Goal: Information Seeking & Learning: Learn about a topic

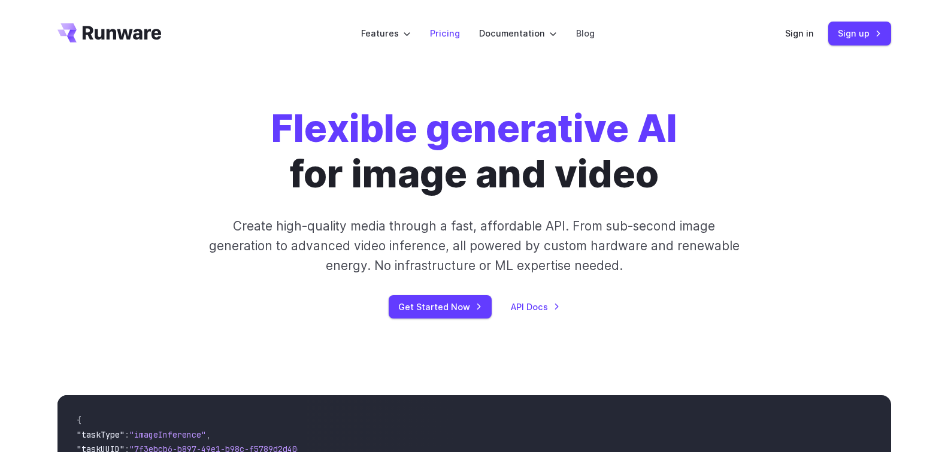
click at [452, 35] on link "Pricing" at bounding box center [445, 33] width 30 height 14
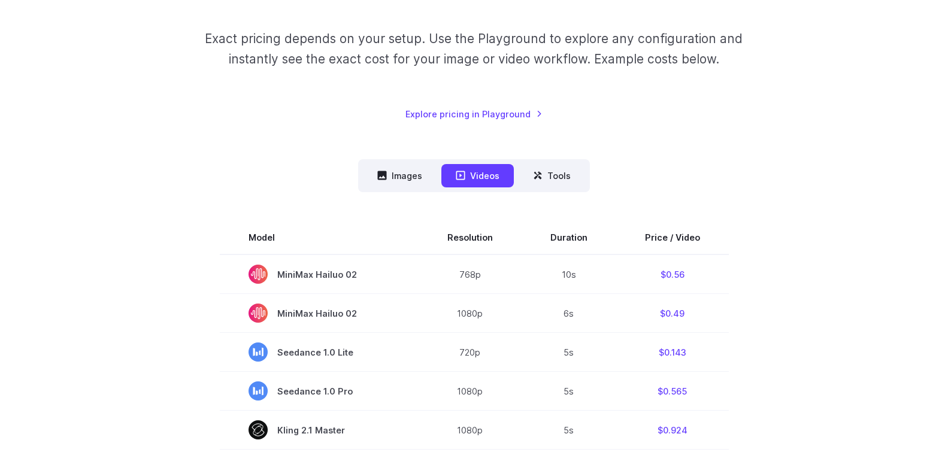
scroll to position [239, 0]
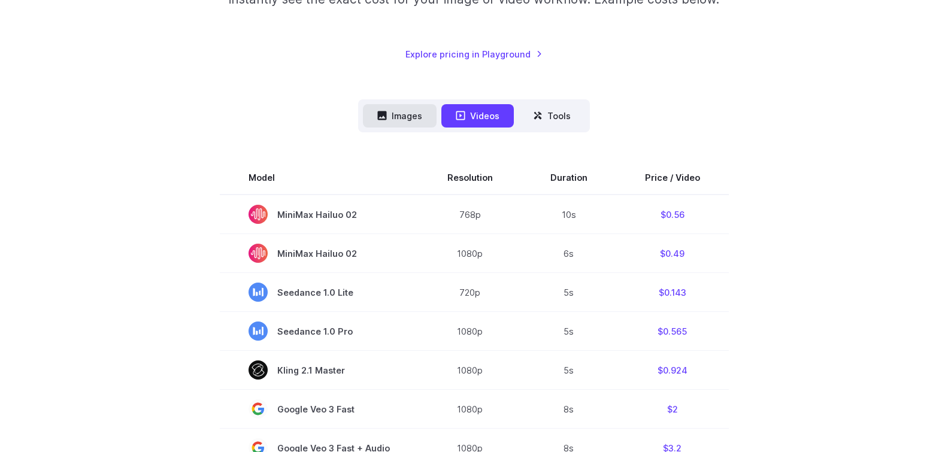
click at [405, 118] on button "Images" at bounding box center [400, 115] width 74 height 23
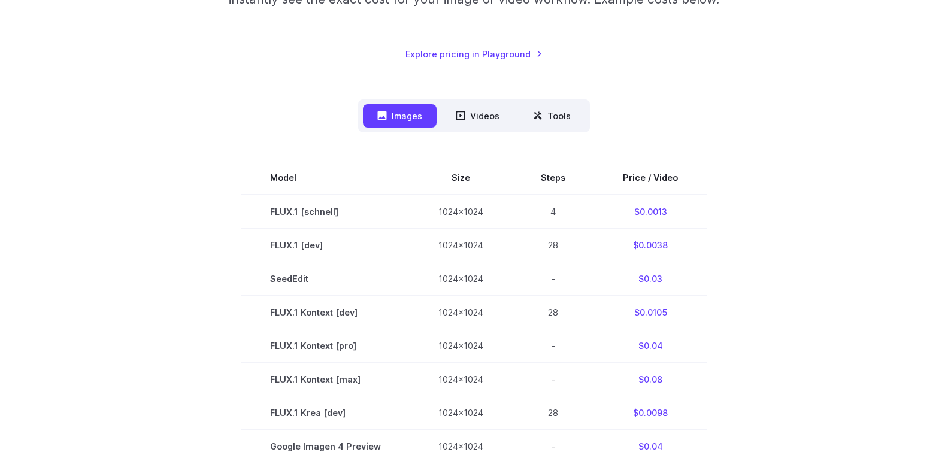
click at [405, 118] on button "Images" at bounding box center [400, 115] width 74 height 23
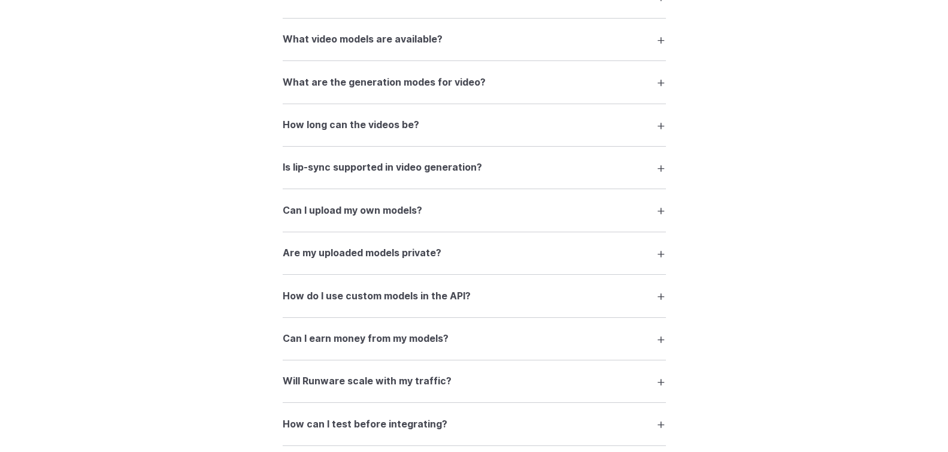
scroll to position [1856, 0]
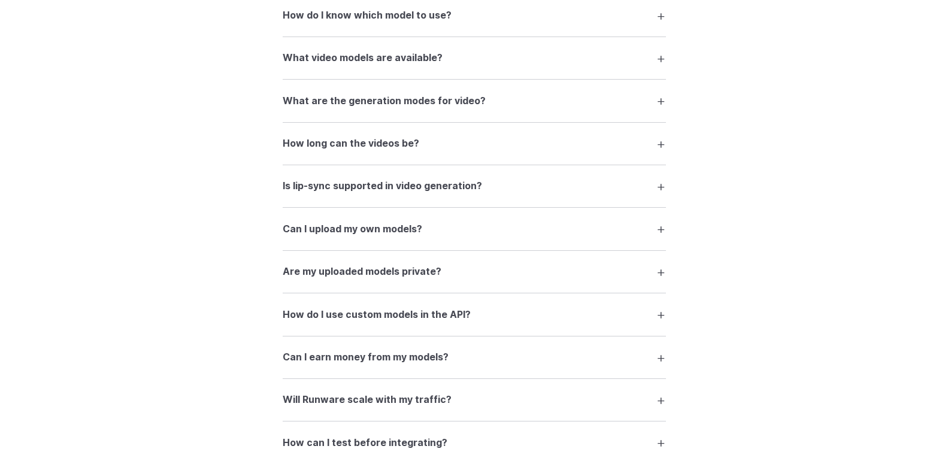
click at [659, 260] on summary "Are my uploaded models private?" at bounding box center [474, 271] width 383 height 23
click at [656, 260] on summary "Are my uploaded models private?" at bounding box center [474, 271] width 383 height 23
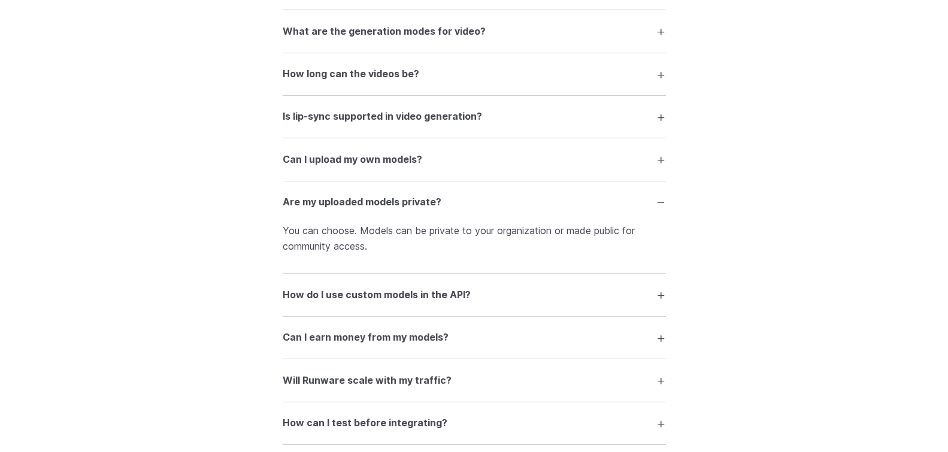
scroll to position [1975, 0]
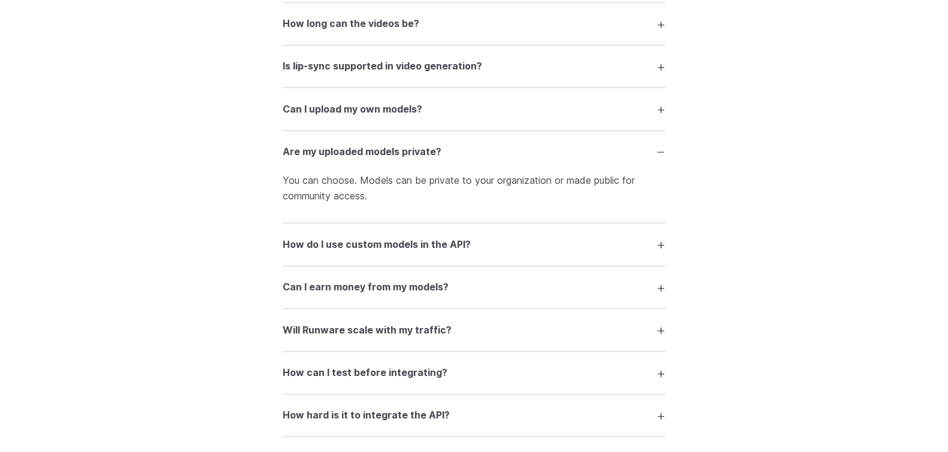
click at [661, 233] on summary "How do I use custom models in the API?" at bounding box center [474, 244] width 383 height 23
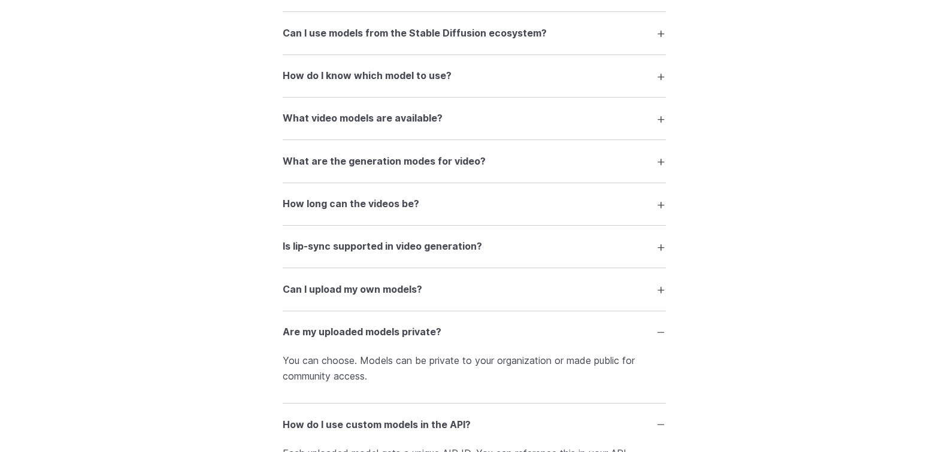
scroll to position [1736, 0]
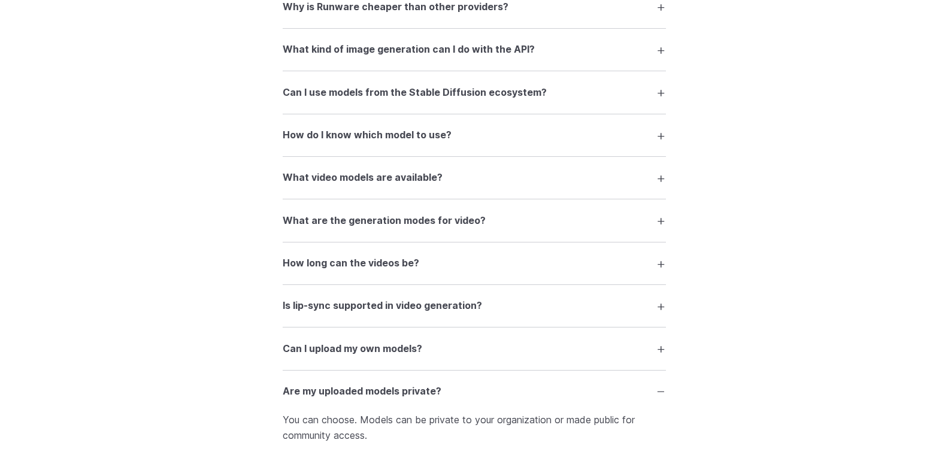
click at [659, 252] on summary "How long can the videos be?" at bounding box center [474, 263] width 383 height 23
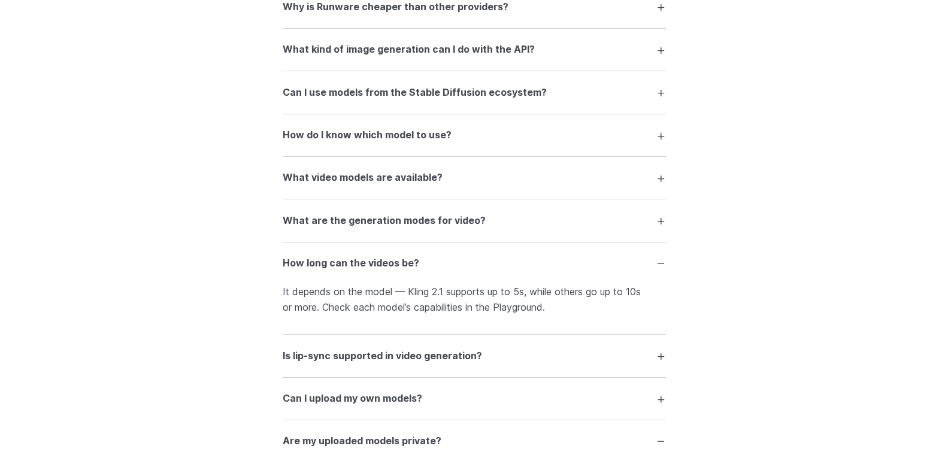
click at [661, 209] on summary "What are the generation modes for video?" at bounding box center [474, 220] width 383 height 23
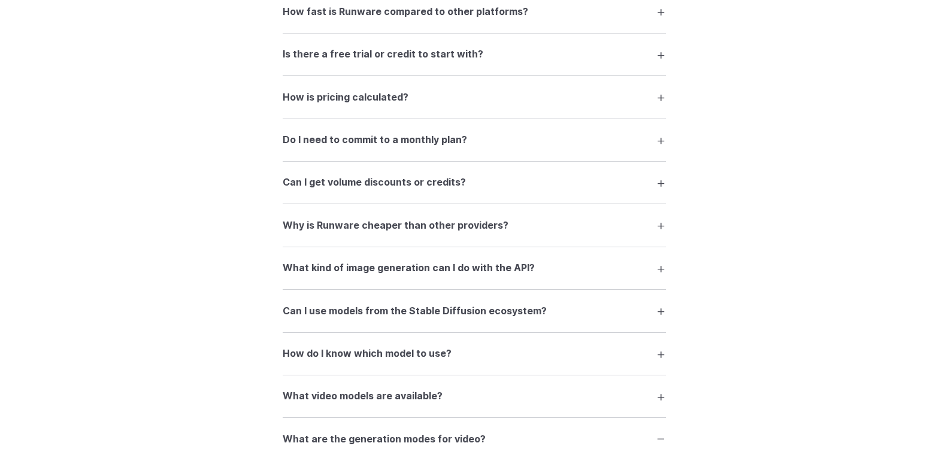
scroll to position [1496, 0]
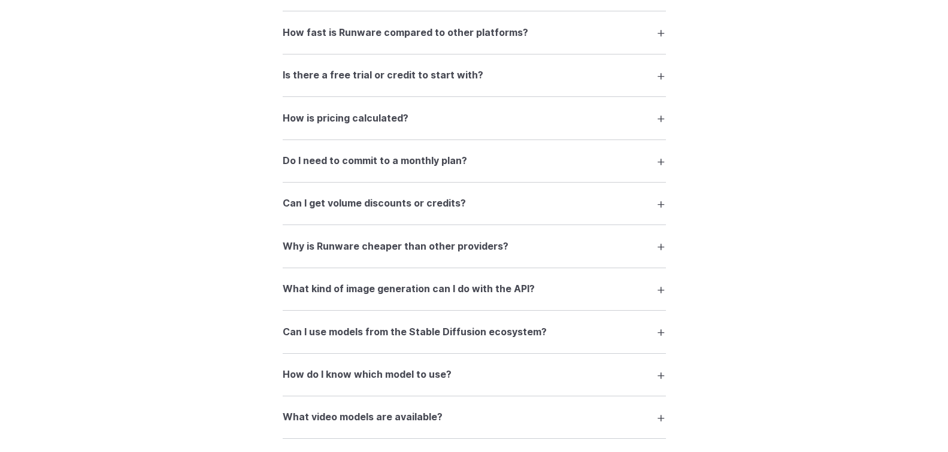
click at [658, 280] on summary "What kind of image generation can I do with the API?" at bounding box center [474, 289] width 383 height 23
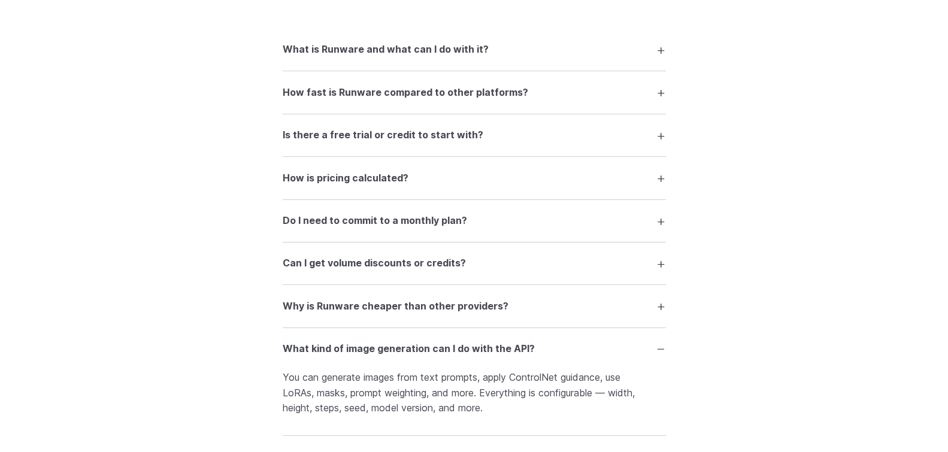
scroll to position [1377, 0]
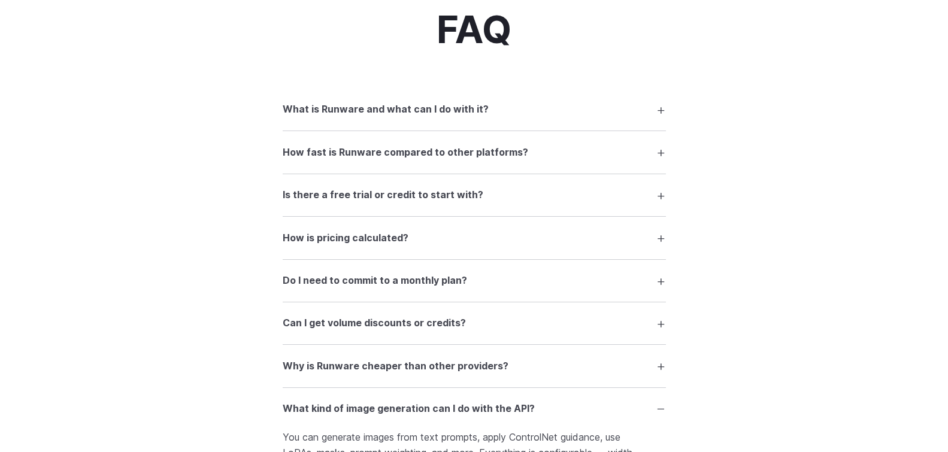
click at [660, 188] on summary "Is there a free trial or credit to start with?" at bounding box center [474, 195] width 383 height 23
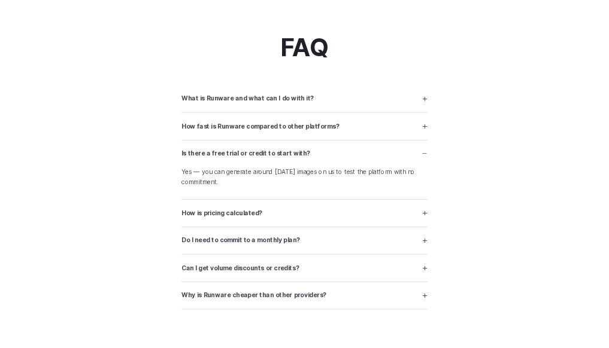
scroll to position [1448, 0]
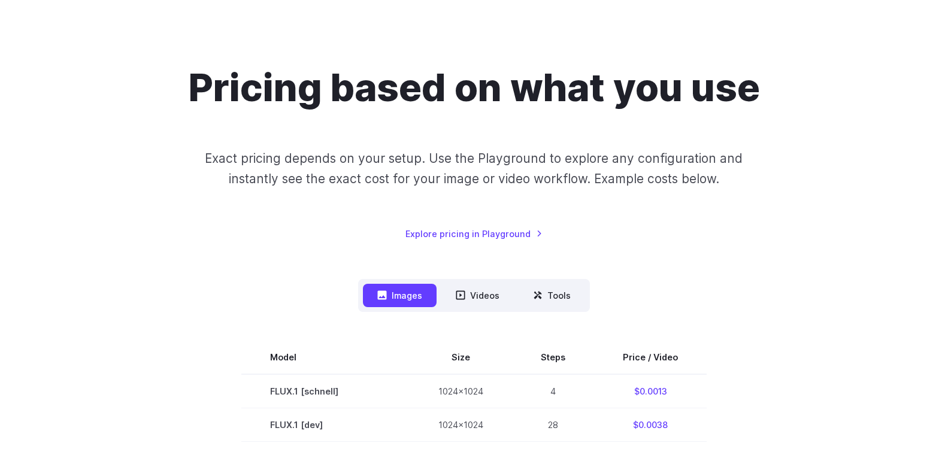
scroll to position [0, 0]
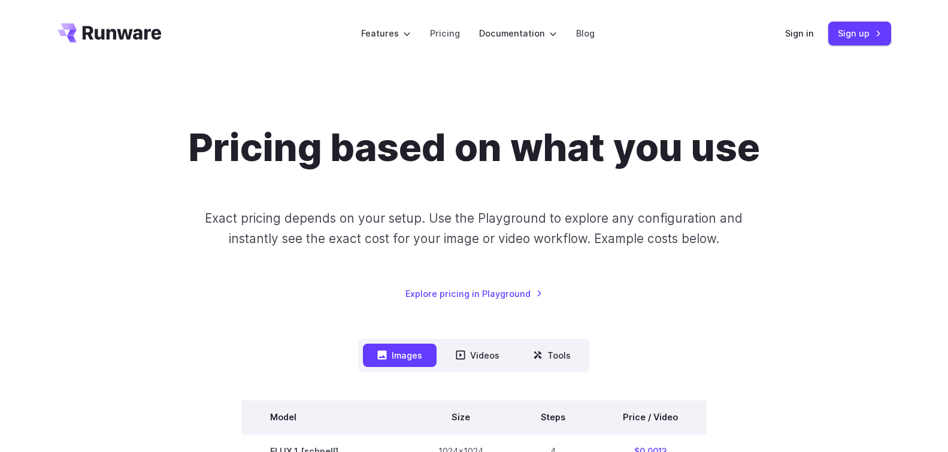
click at [351, 410] on th "Model" at bounding box center [325, 417] width 168 height 34
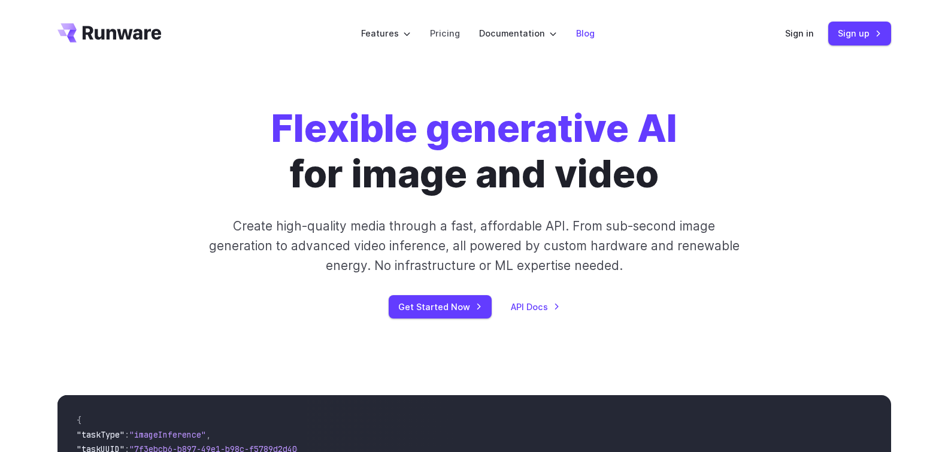
click at [587, 37] on link "Blog" at bounding box center [585, 33] width 19 height 14
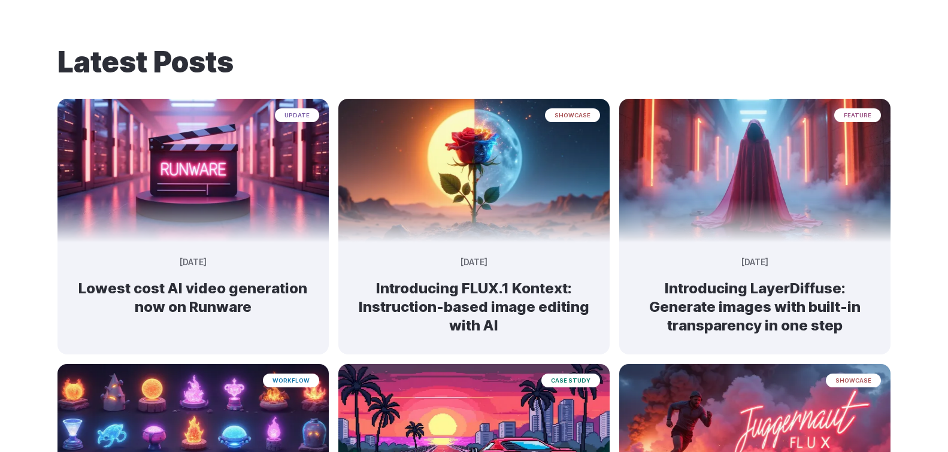
scroll to position [60, 0]
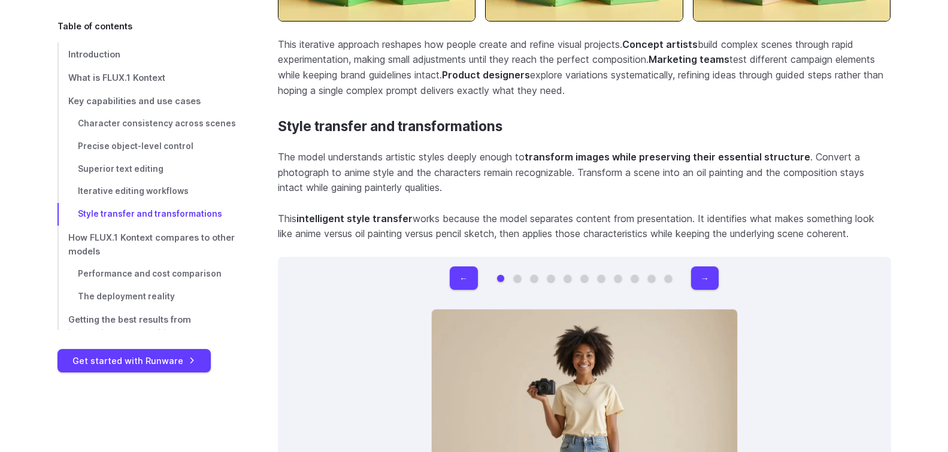
scroll to position [7722, 0]
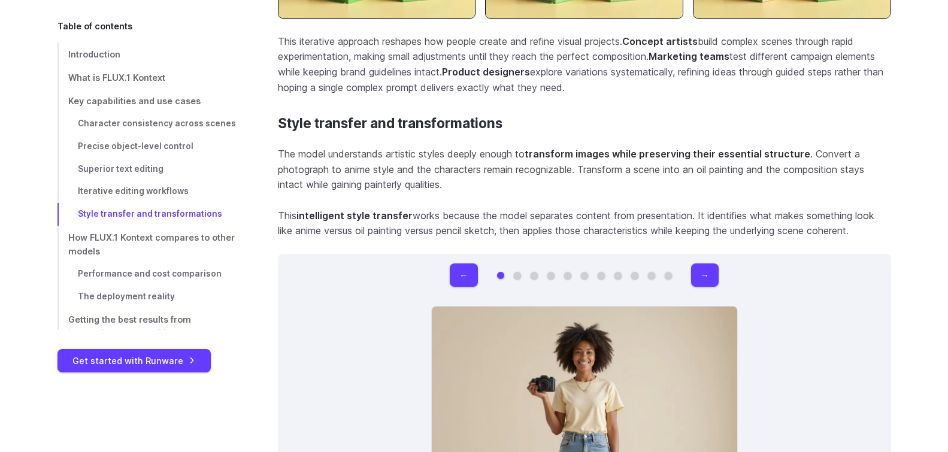
click at [517, 272] on button "Go to 2 of 11" at bounding box center [517, 275] width 7 height 7
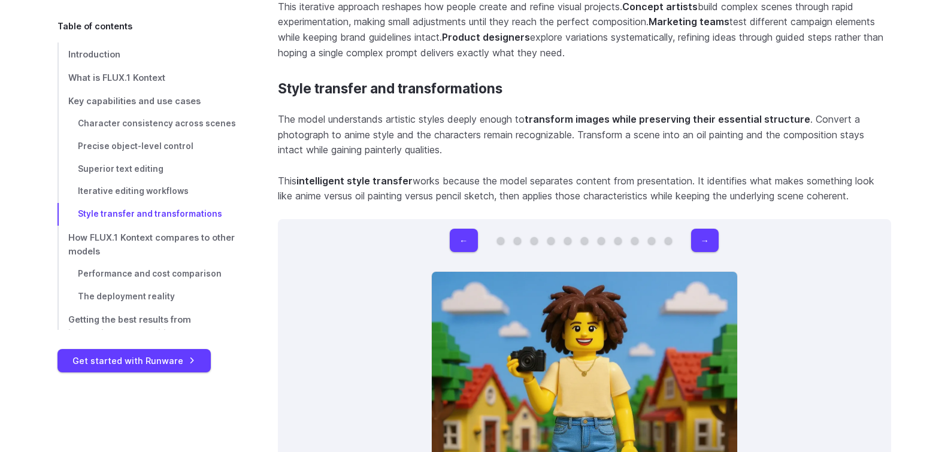
scroll to position [7782, 0]
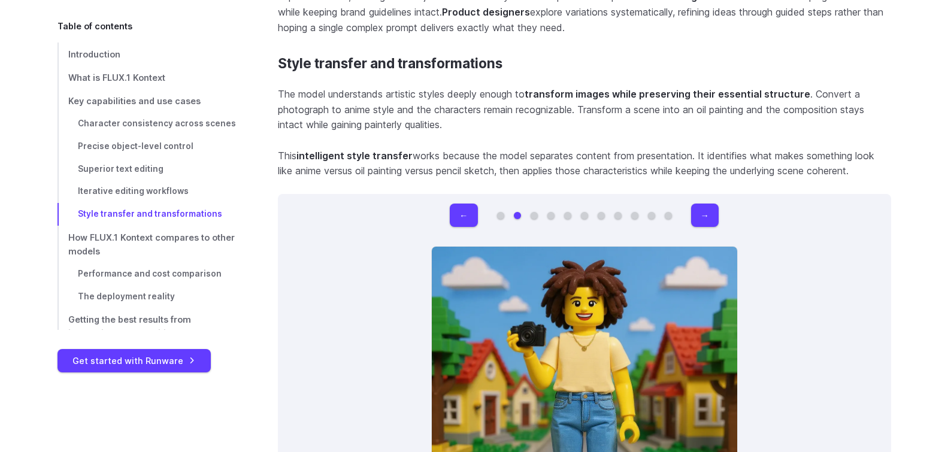
click at [535, 214] on button "Go to 3 of 11" at bounding box center [533, 215] width 7 height 7
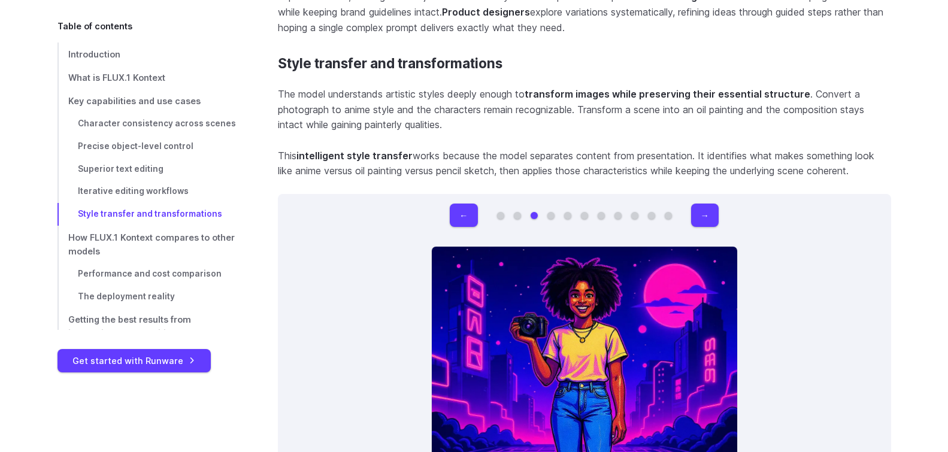
click at [550, 213] on button "Go to 4 of 11" at bounding box center [550, 215] width 7 height 7
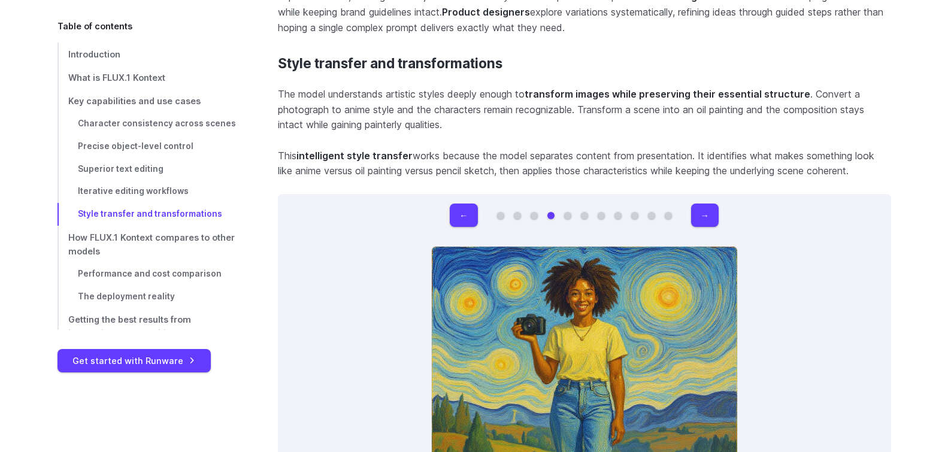
click at [567, 213] on button "Go to 5 of 11" at bounding box center [567, 215] width 7 height 7
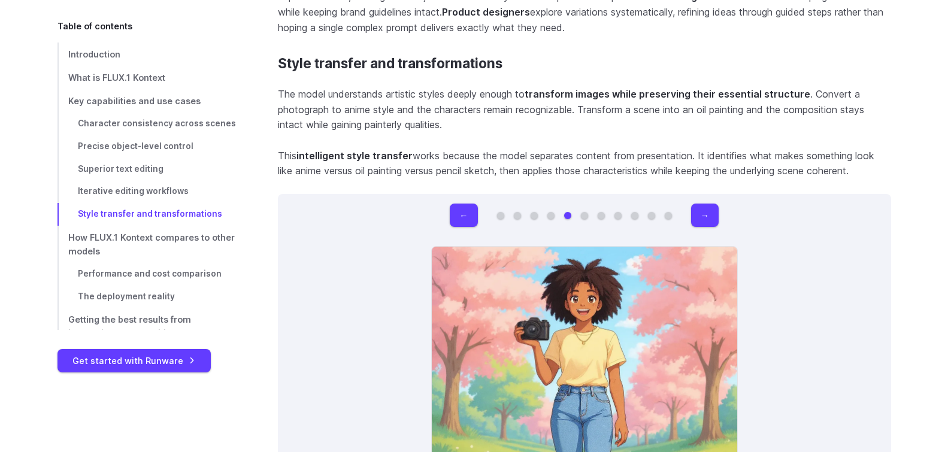
click at [583, 213] on button "Go to 6 of 11" at bounding box center [584, 215] width 7 height 7
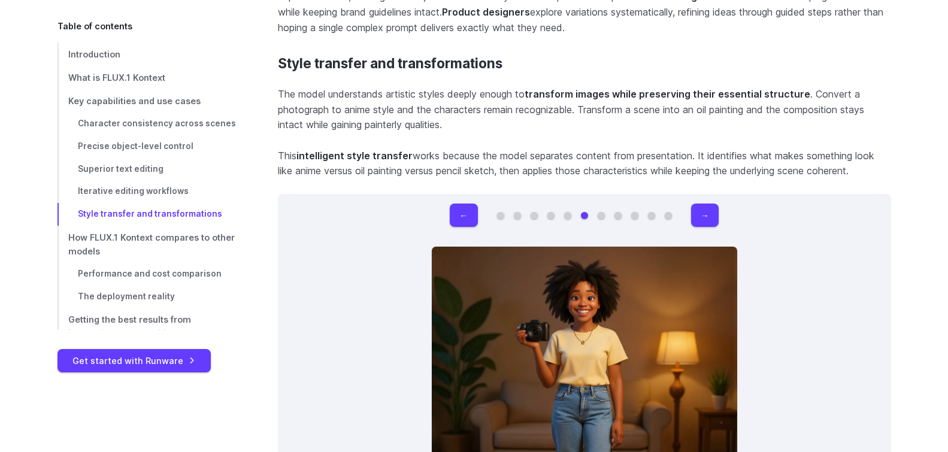
click at [601, 214] on button "Go to 7 of 11" at bounding box center [600, 215] width 7 height 7
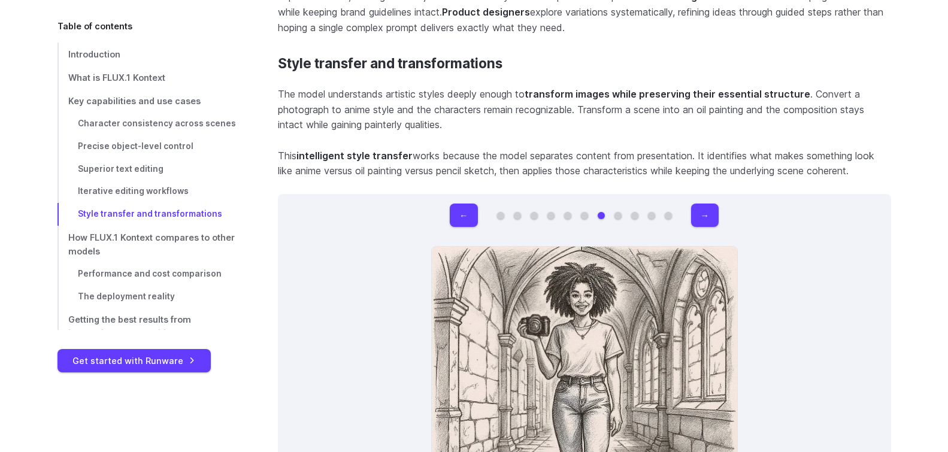
click at [615, 212] on button "Go to 8 of 11" at bounding box center [617, 215] width 7 height 7
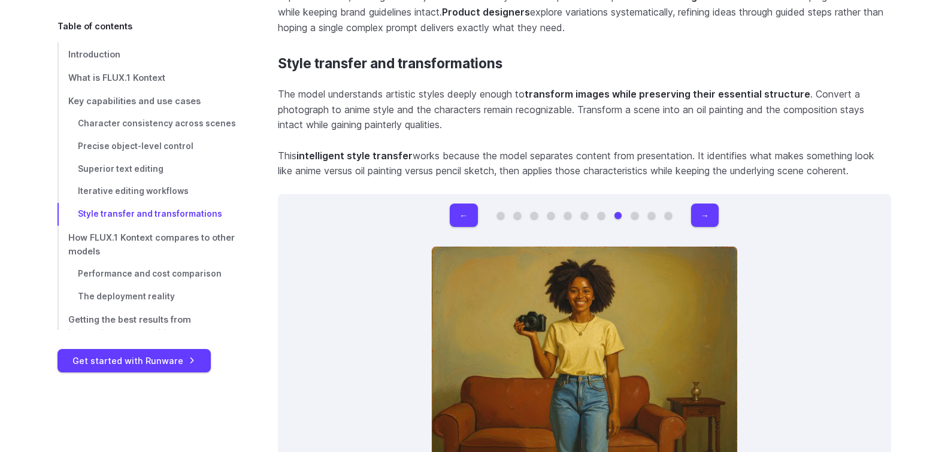
click at [633, 212] on button "Go to 9 of 11" at bounding box center [634, 215] width 7 height 7
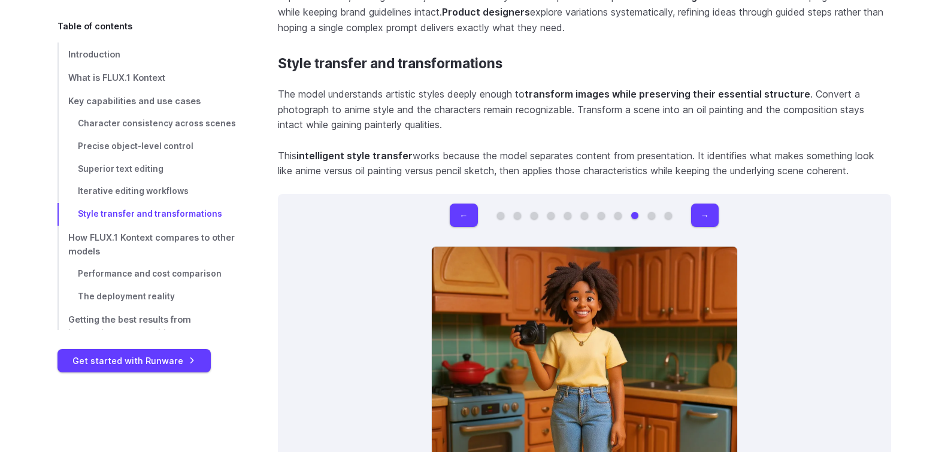
click at [652, 212] on button "Go to 10 of 11" at bounding box center [651, 215] width 7 height 7
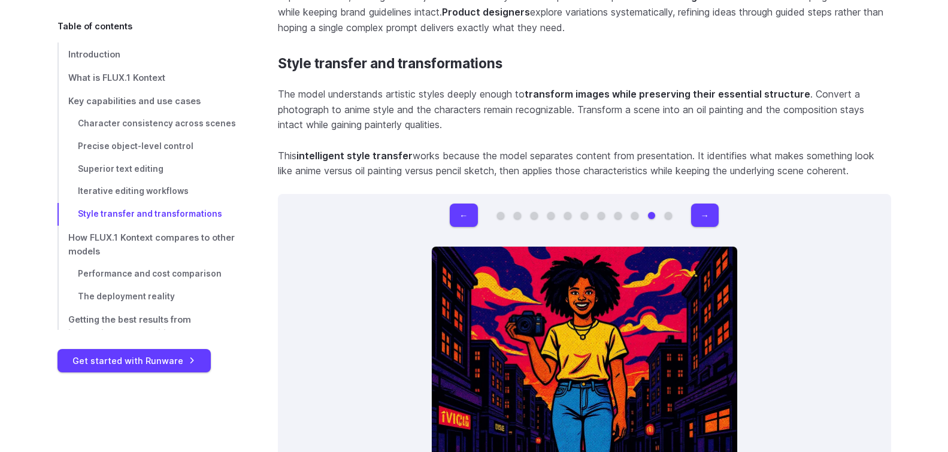
click at [665, 213] on button "Go to 11 of 11" at bounding box center [667, 215] width 7 height 7
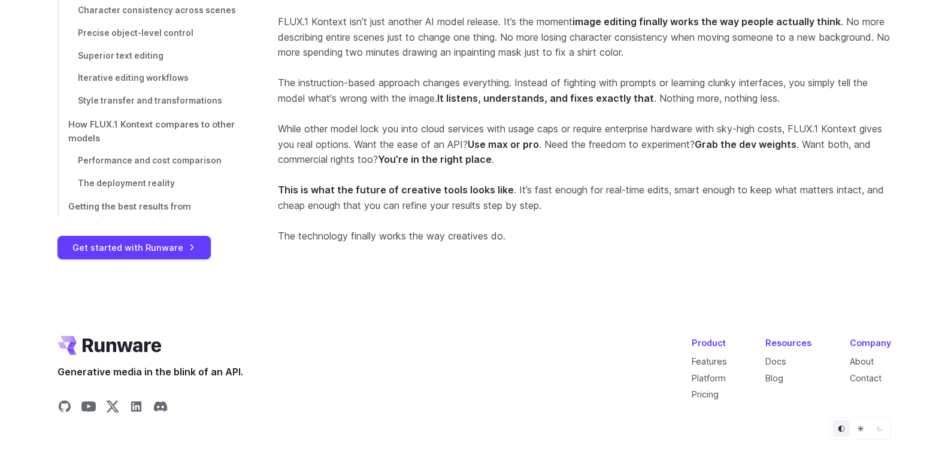
scroll to position [11788, 0]
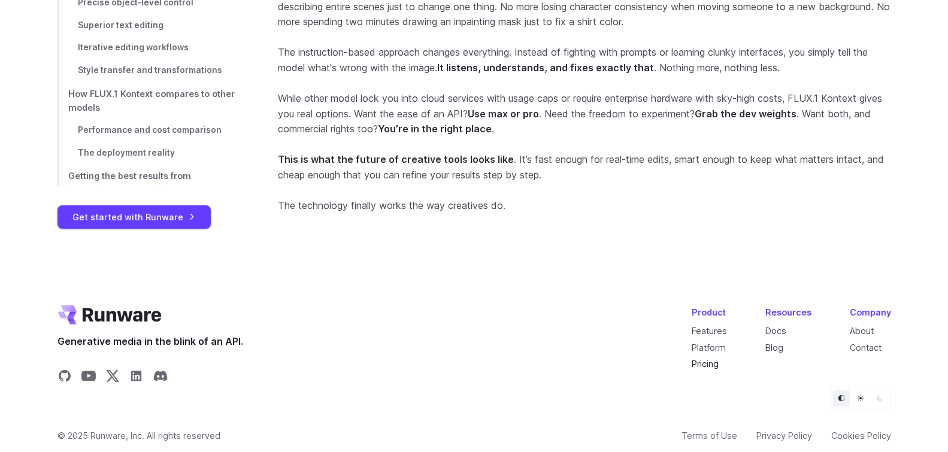
click at [704, 359] on link "Pricing" at bounding box center [704, 364] width 27 height 10
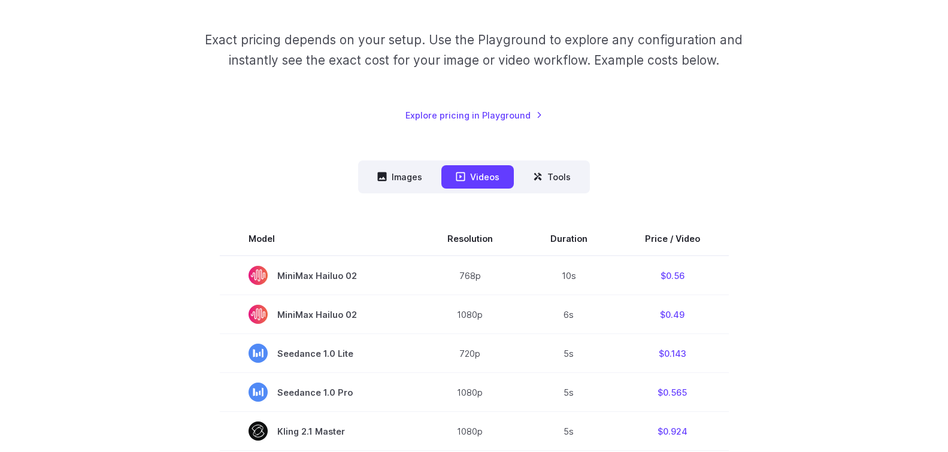
scroll to position [180, 0]
click at [560, 178] on button "Tools" at bounding box center [551, 175] width 66 height 23
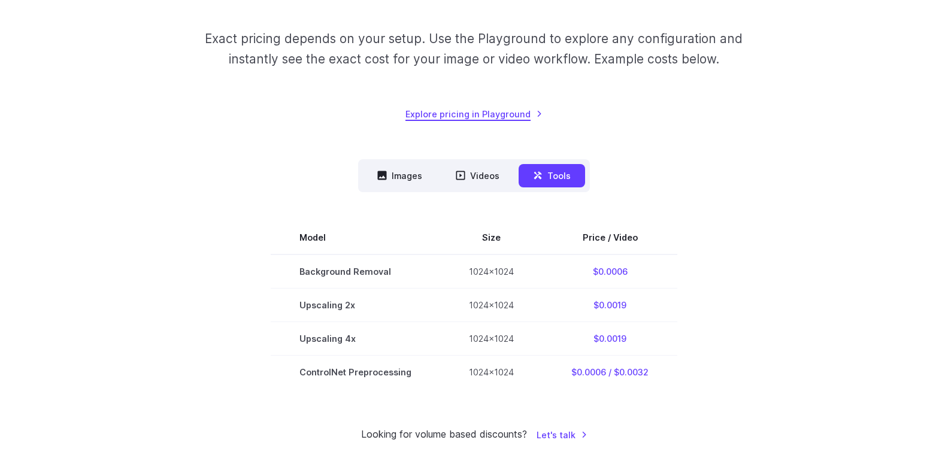
click at [520, 117] on link "Explore pricing in Playground" at bounding box center [473, 114] width 137 height 14
